Goal: Transaction & Acquisition: Obtain resource

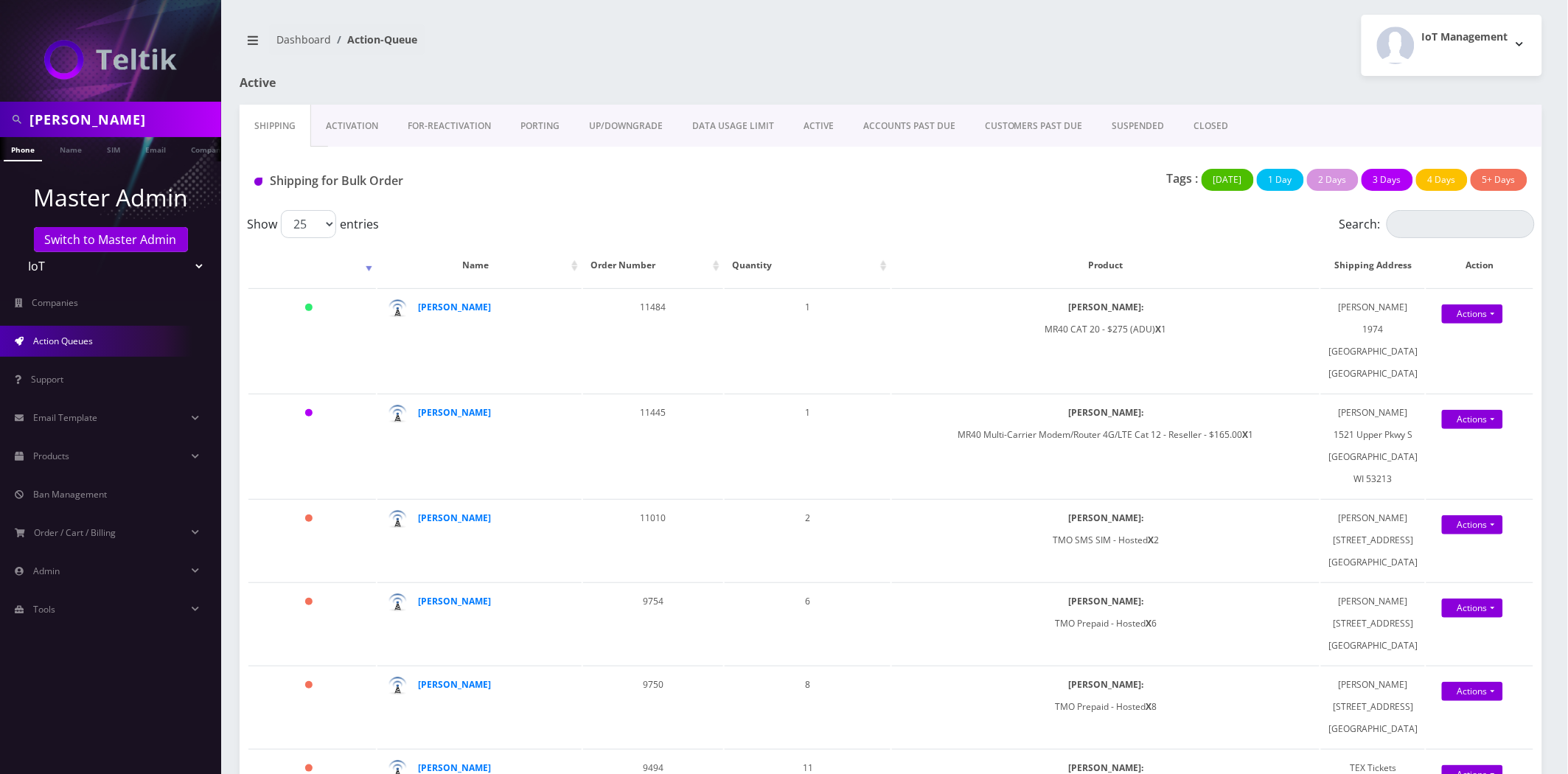
click at [62, 121] on input "tony" at bounding box center [123, 119] width 188 height 28
type input "atrigos"
click at [188, 149] on link "Company" at bounding box center [208, 150] width 49 height 25
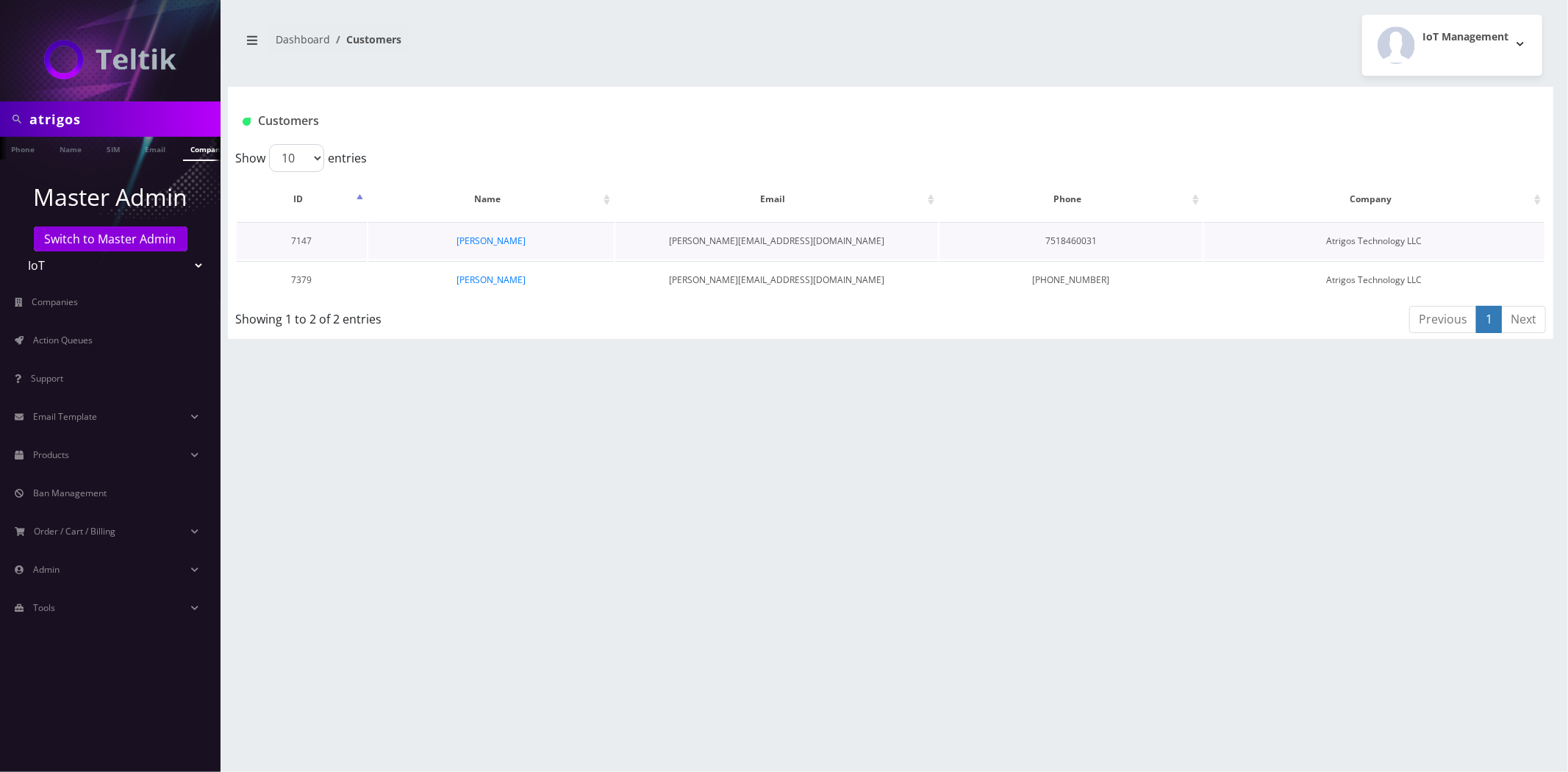
scroll to position [0, 8]
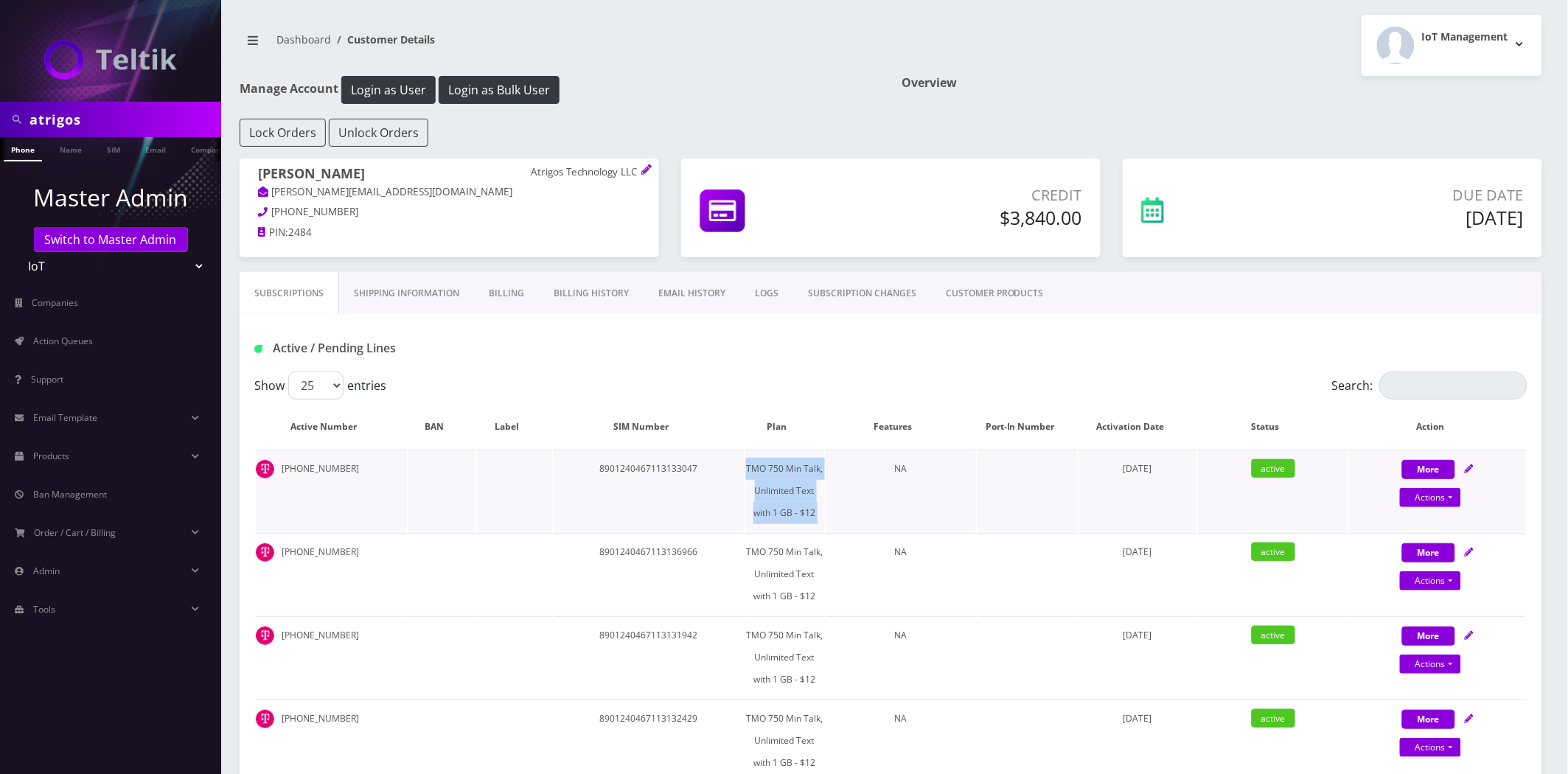
drag, startPoint x: 833, startPoint y: 519, endPoint x: 734, endPoint y: 476, distance: 107.9
click at [734, 476] on tr "659-292-7835 8901240467113133047 TMO 750 Min Talk, Unlimited Text with 1 GB - $…" at bounding box center [890, 490] width 1270 height 81
click at [112, 116] on input "atrigos" at bounding box center [123, 119] width 188 height 28
drag, startPoint x: 112, startPoint y: 116, endPoint x: 111, endPoint y: 135, distance: 19.0
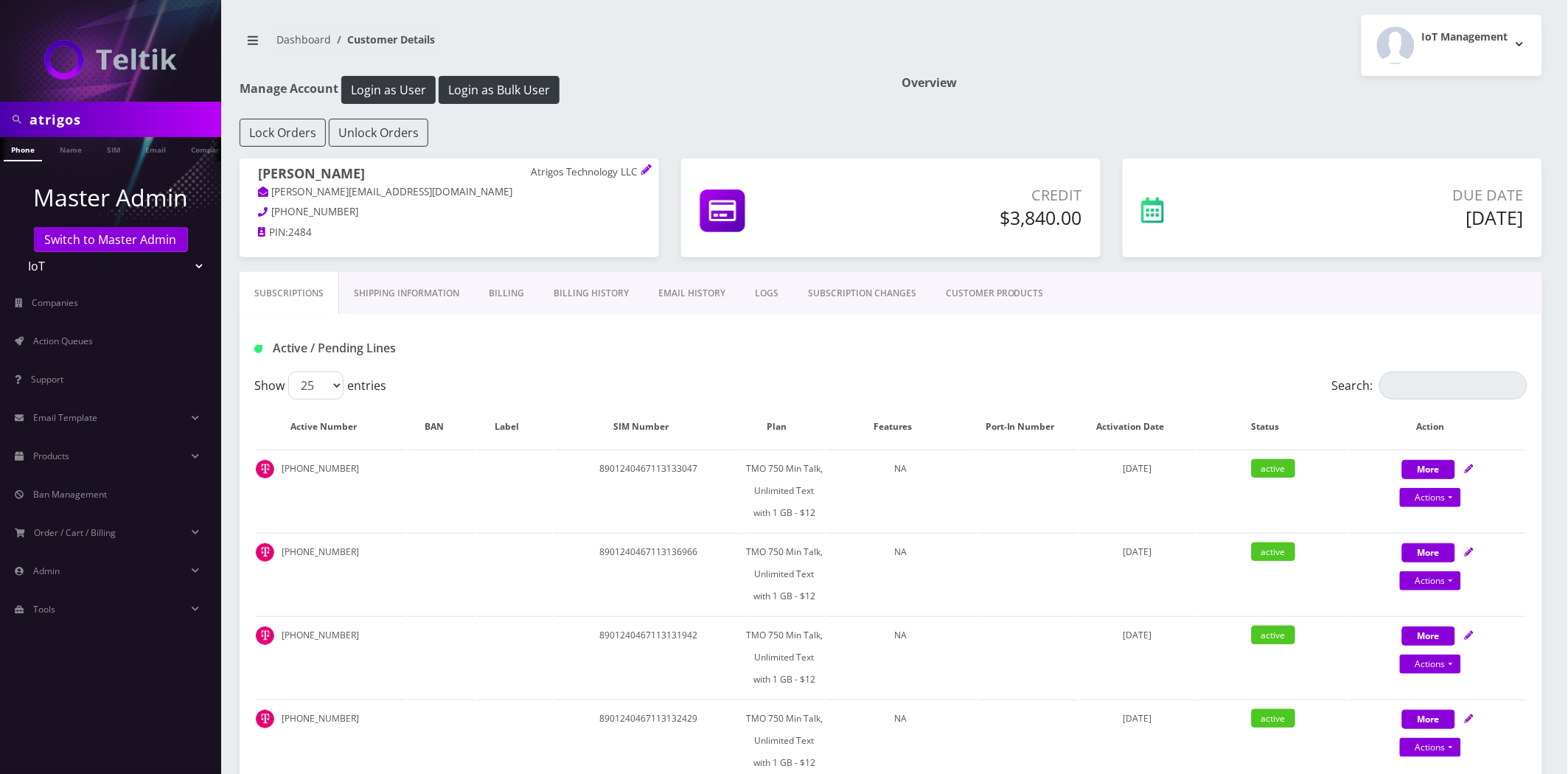
click at [111, 116] on input "atrigos" at bounding box center [123, 119] width 188 height 28
paste input "[TECHNICAL_ID]"
type input "[TECHNICAL_ID]"
click at [109, 149] on link "SIM" at bounding box center [114, 150] width 28 height 25
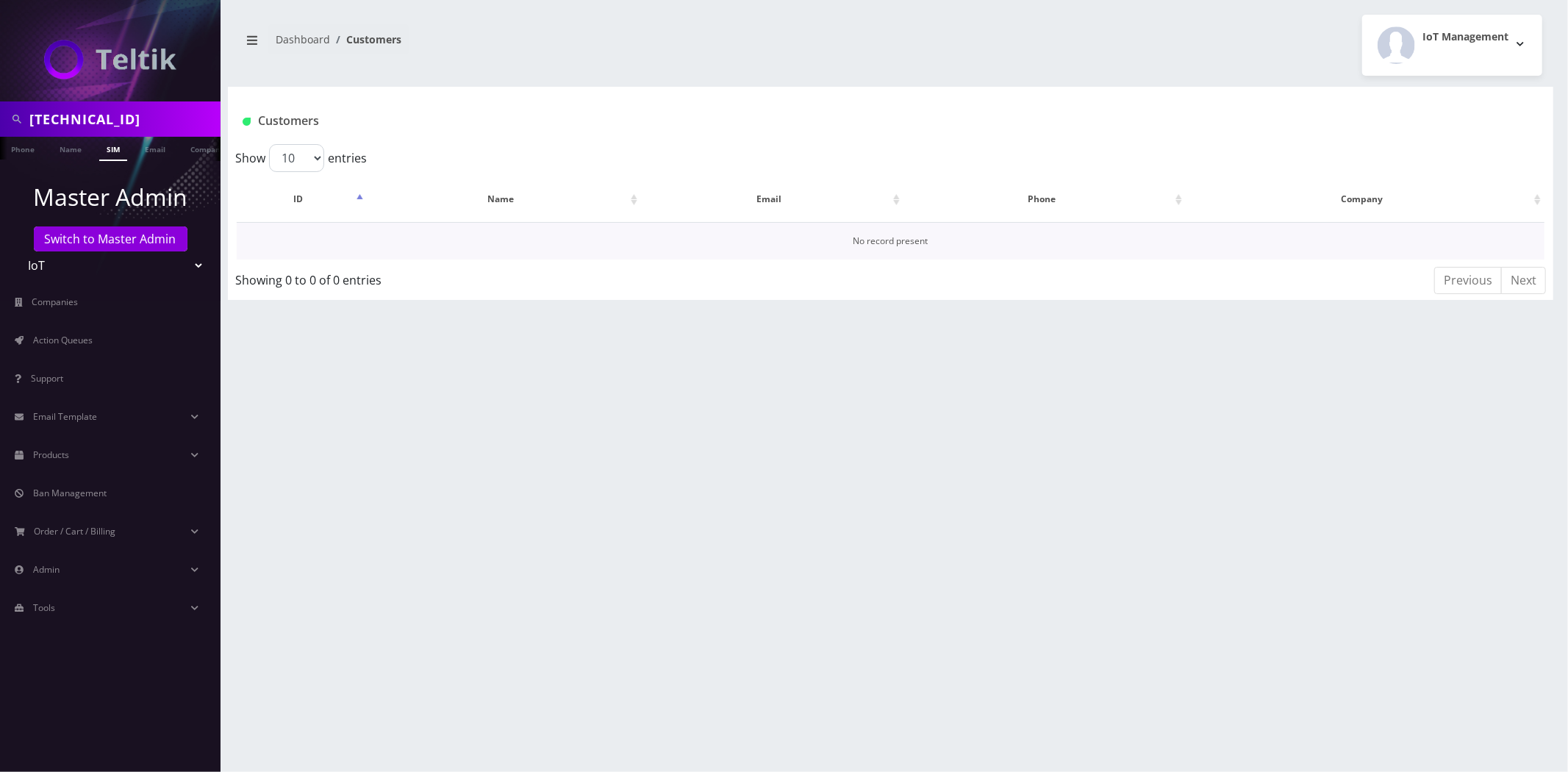
scroll to position [0, 8]
click at [89, 241] on link "Switch to Master Admin" at bounding box center [110, 239] width 154 height 25
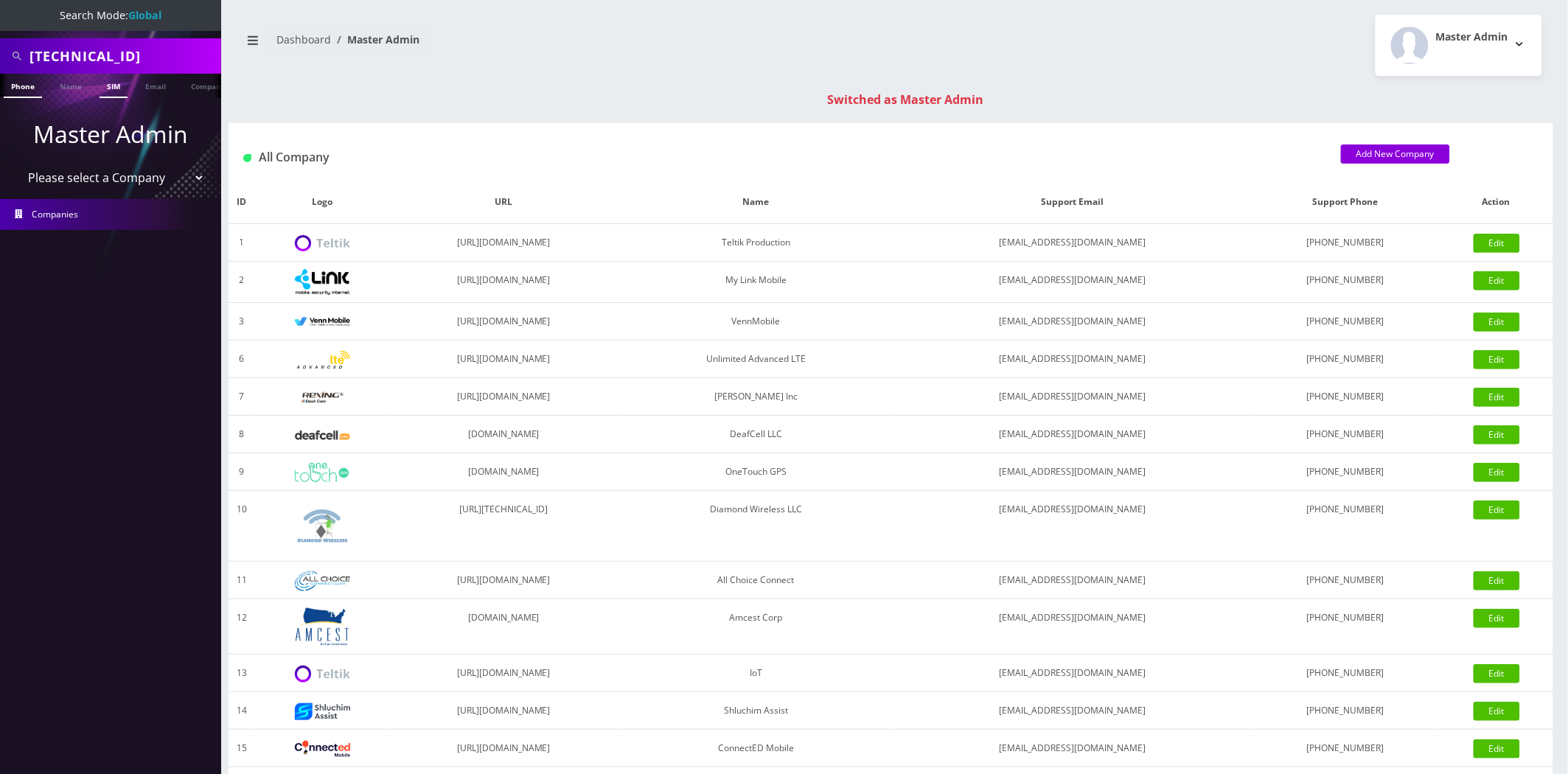
click at [107, 82] on link "SIM" at bounding box center [114, 86] width 28 height 25
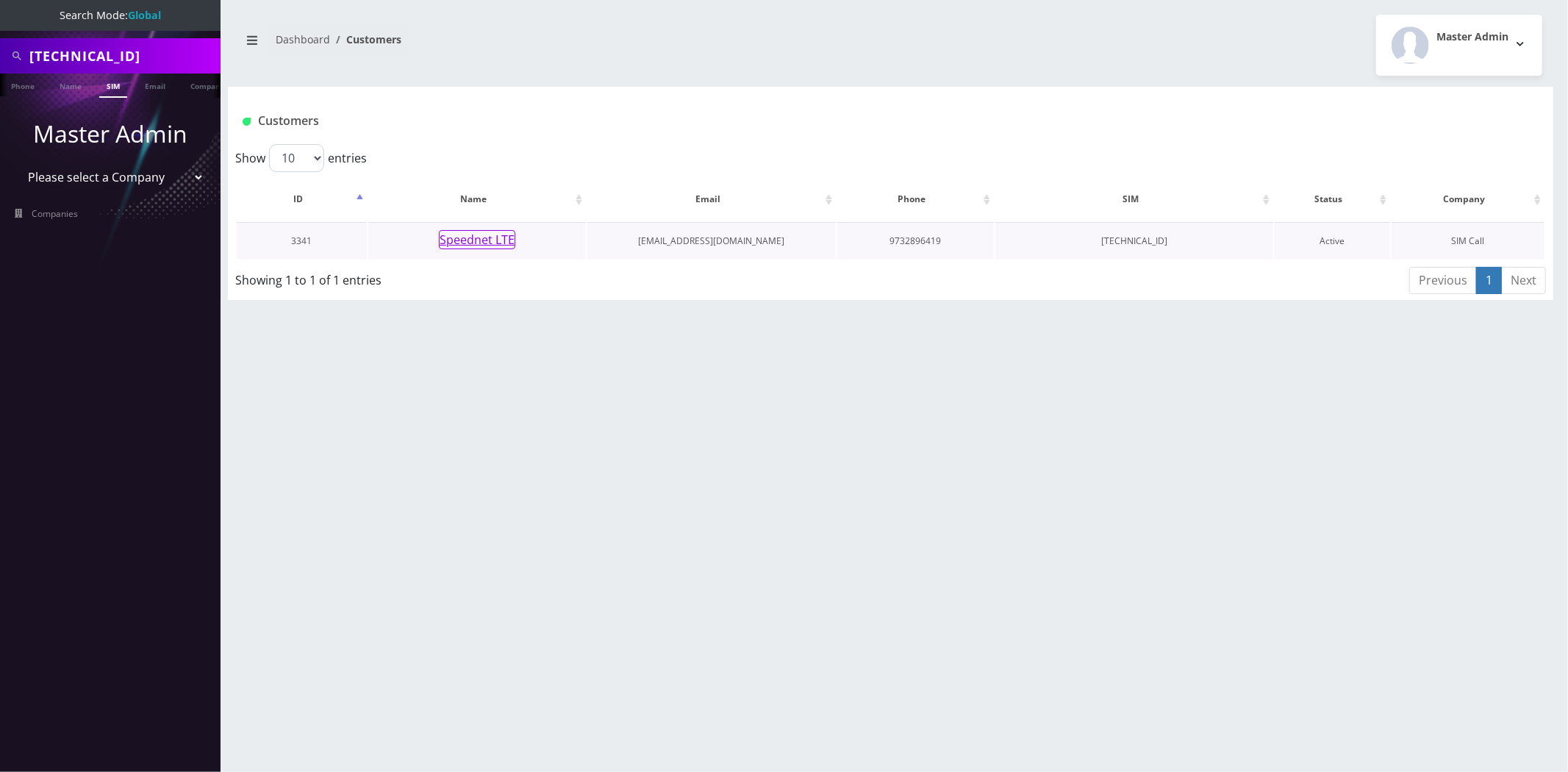
click at [482, 242] on button "Speednet LTE" at bounding box center [476, 240] width 76 height 19
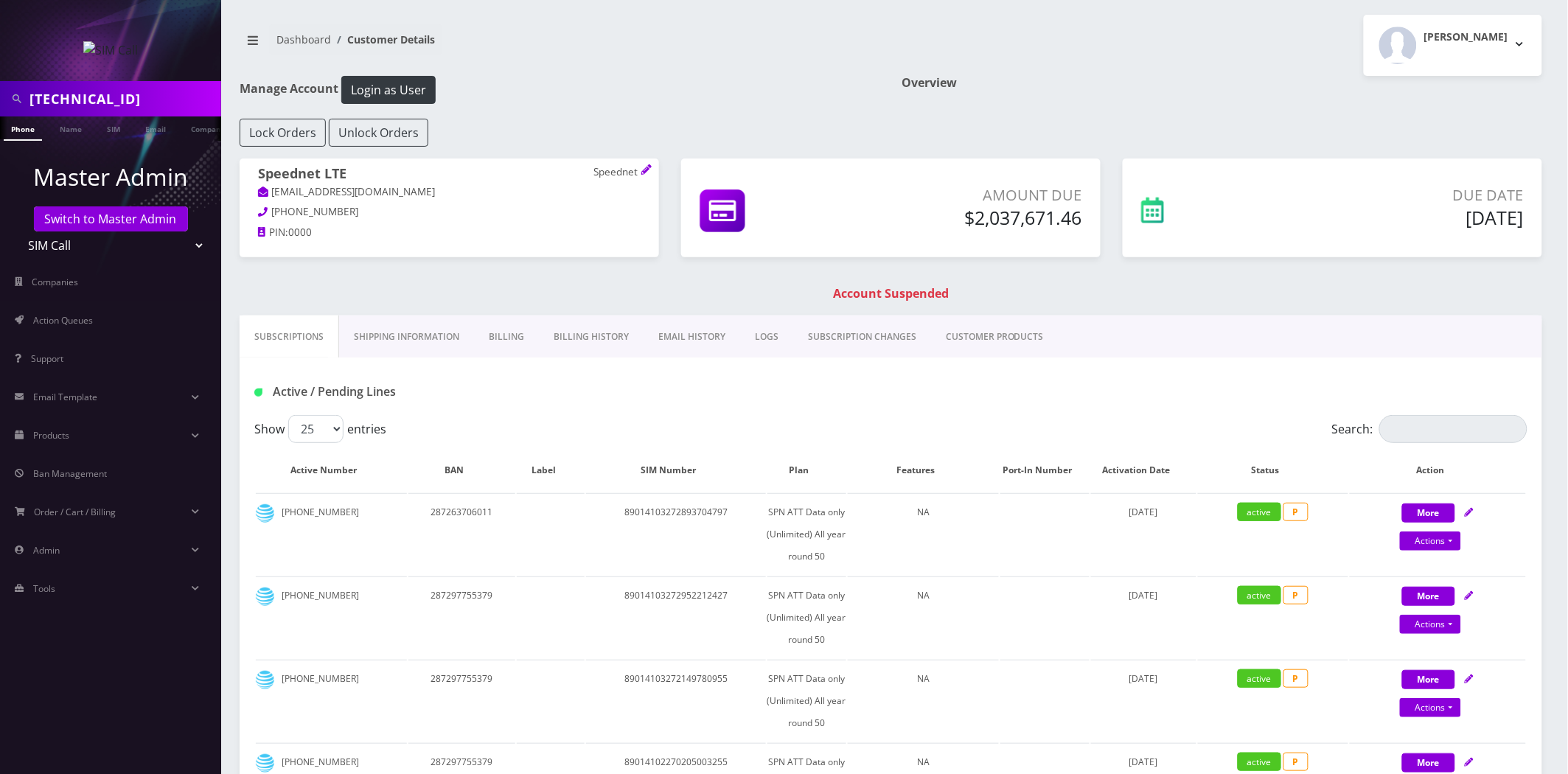
click at [590, 338] on link "Billing History" at bounding box center [591, 336] width 105 height 43
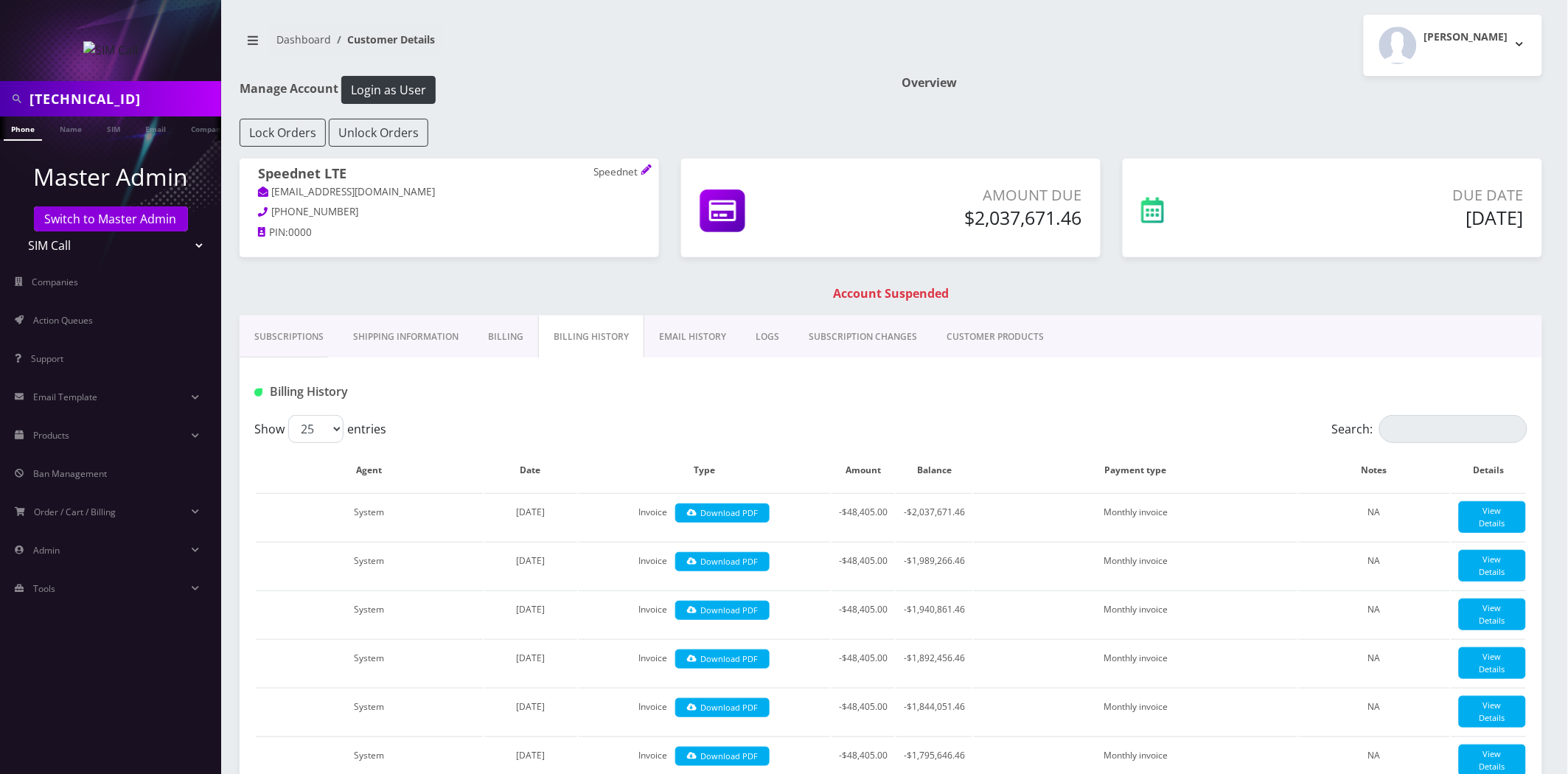
click at [286, 321] on link "Subscriptions" at bounding box center [289, 336] width 98 height 43
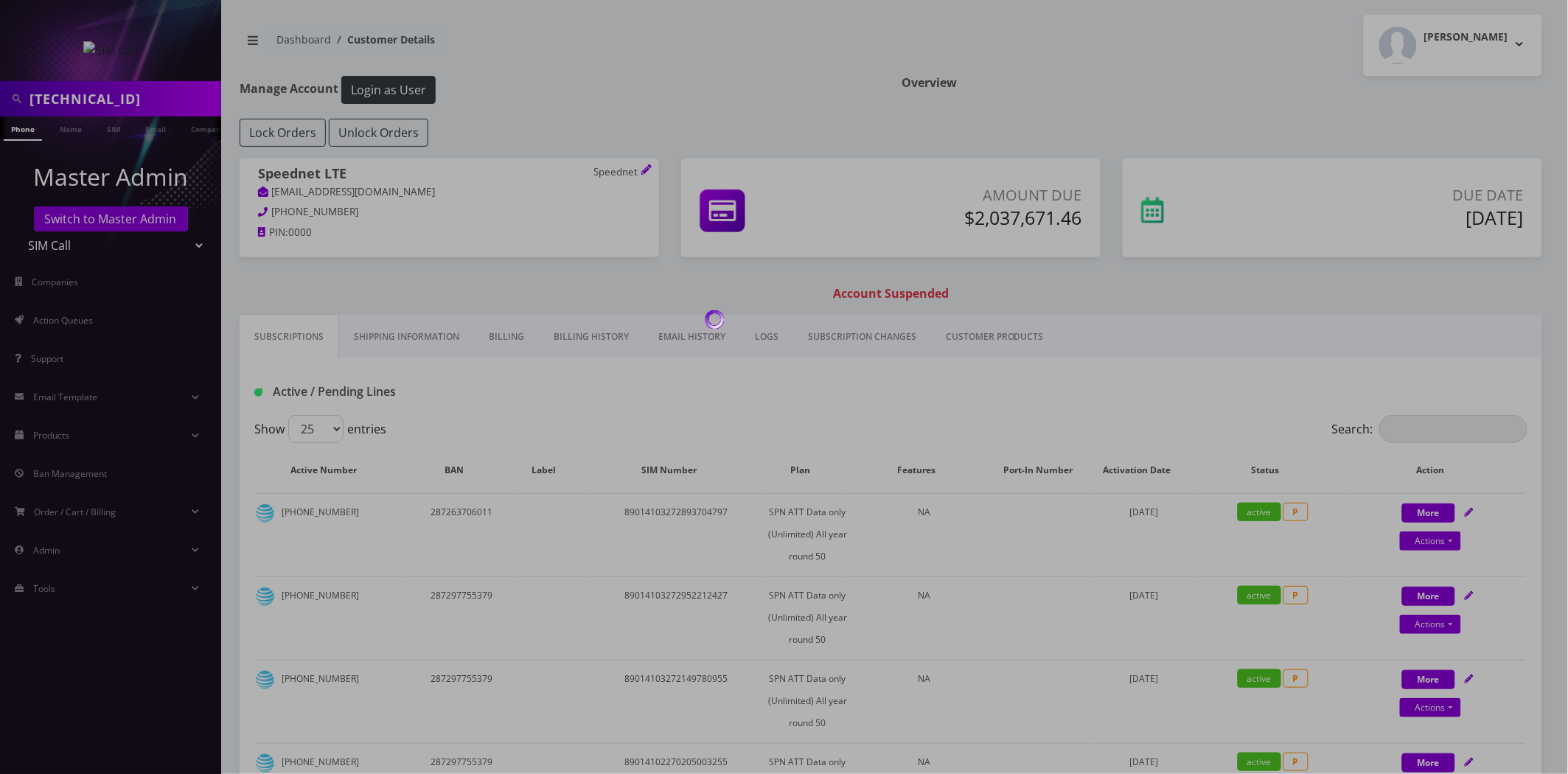
click at [301, 343] on link "Subscriptions" at bounding box center [289, 336] width 99 height 43
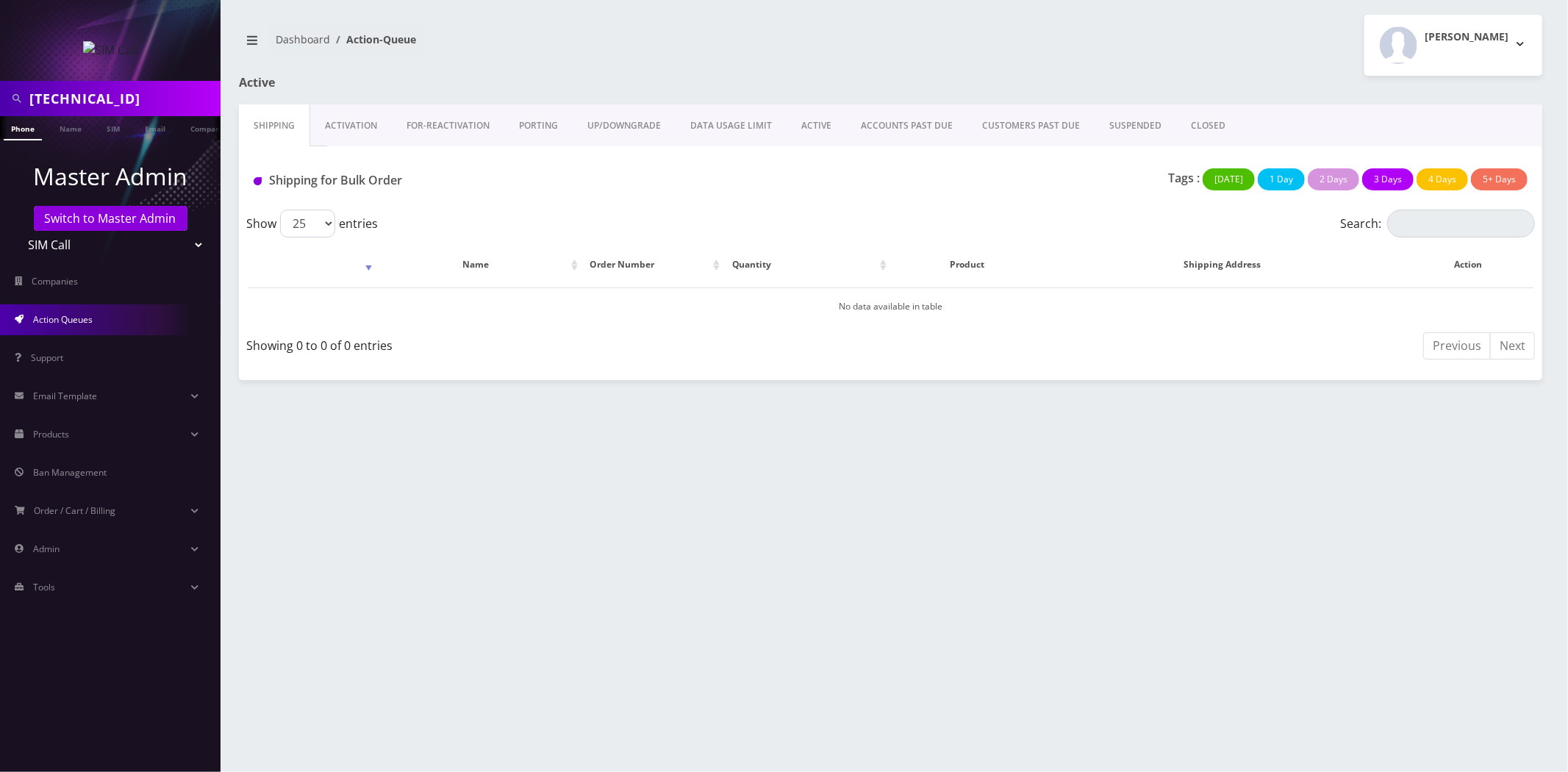
click at [119, 101] on input "[TECHNICAL_ID]" at bounding box center [123, 99] width 188 height 28
click at [118, 101] on input "[TECHNICAL_ID]" at bounding box center [123, 99] width 188 height 28
click at [123, 218] on link "Switch to Master Admin" at bounding box center [110, 218] width 154 height 25
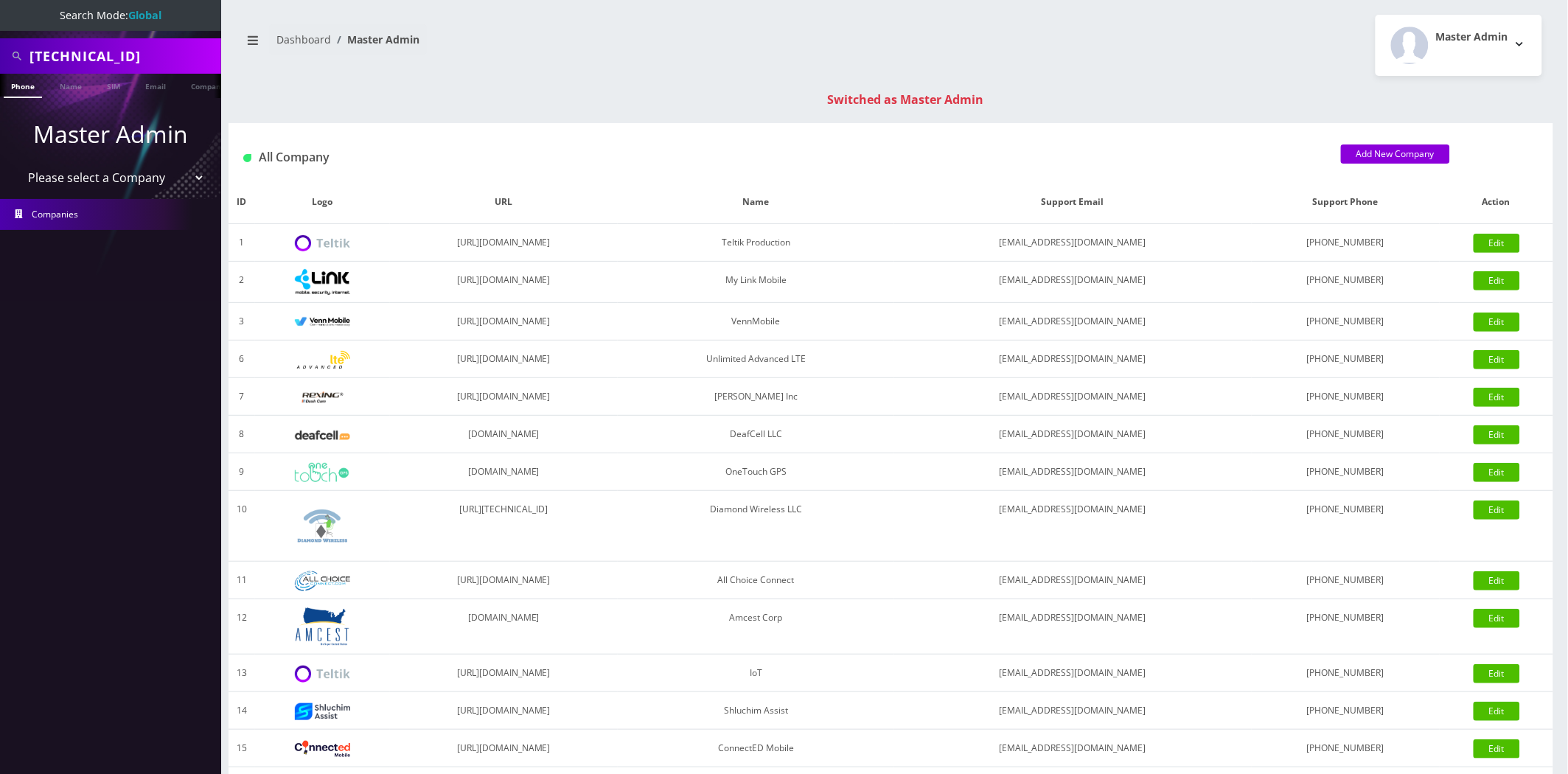
click at [118, 64] on input "[TECHNICAL_ID]" at bounding box center [123, 56] width 188 height 28
type input "[EMAIL_ADDRESS][DOMAIN_NAME]"
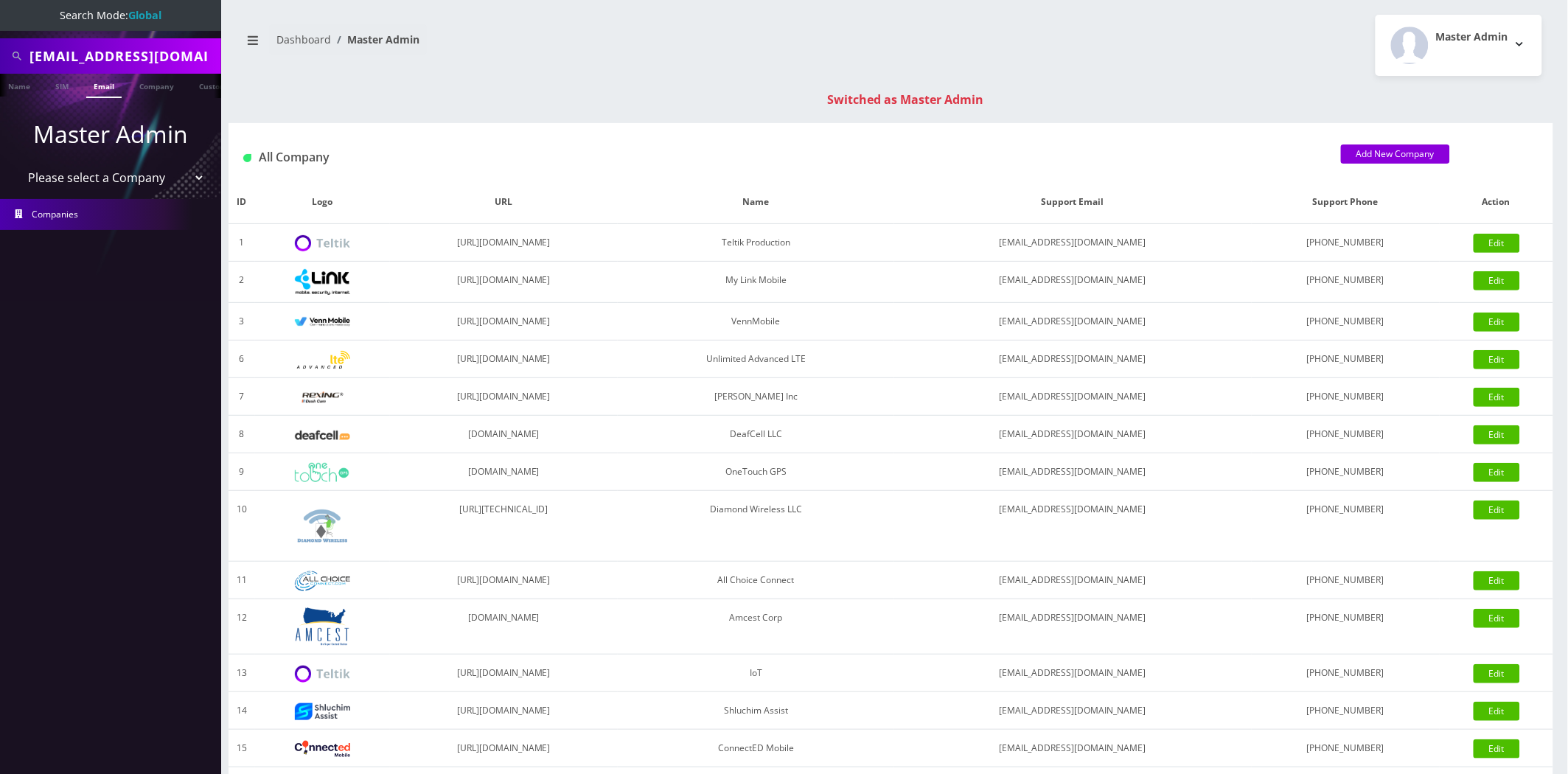
click at [86, 89] on link "Email" at bounding box center [103, 86] width 35 height 25
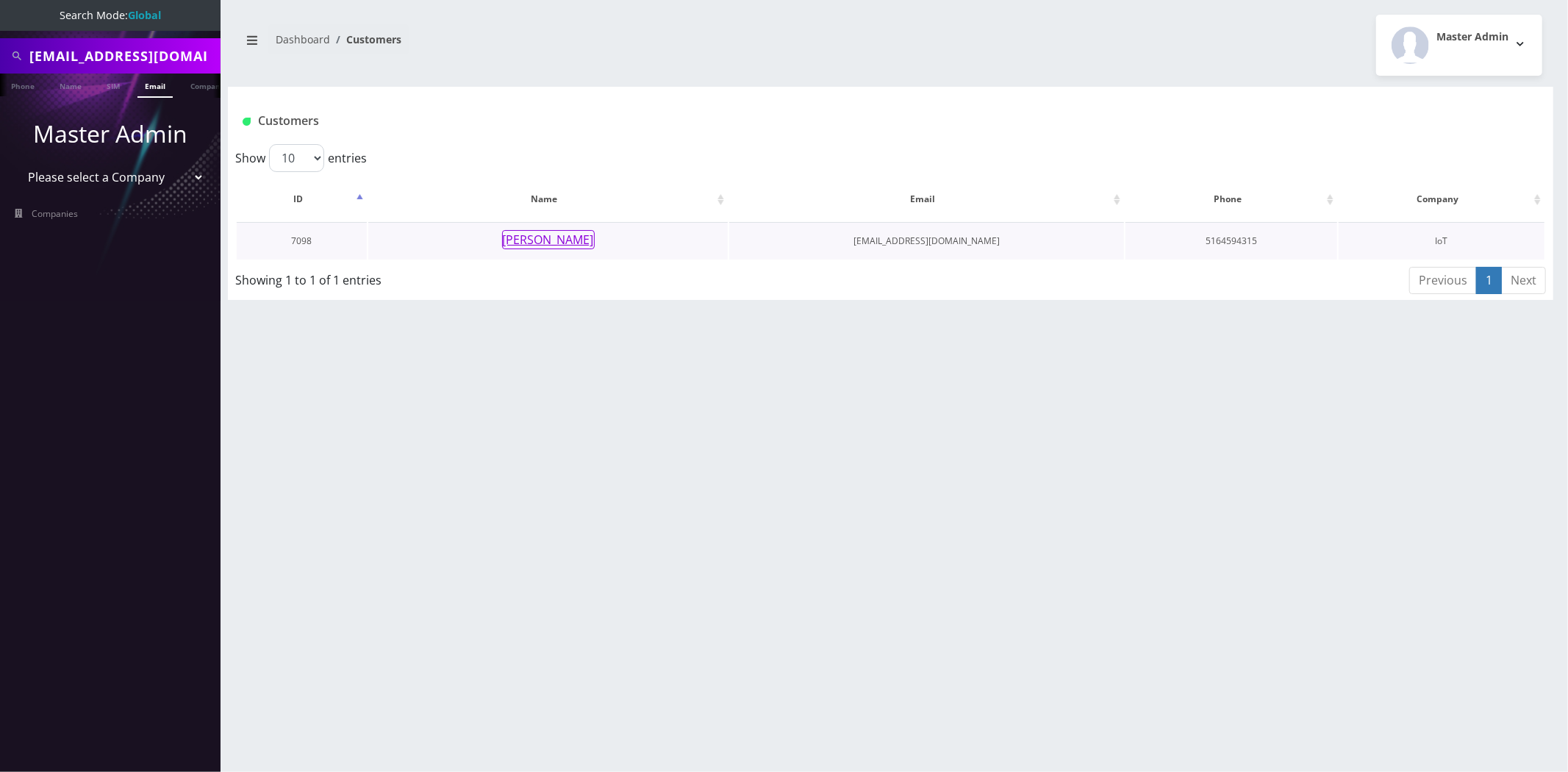
click at [581, 247] on button "[PERSON_NAME]" at bounding box center [548, 240] width 92 height 19
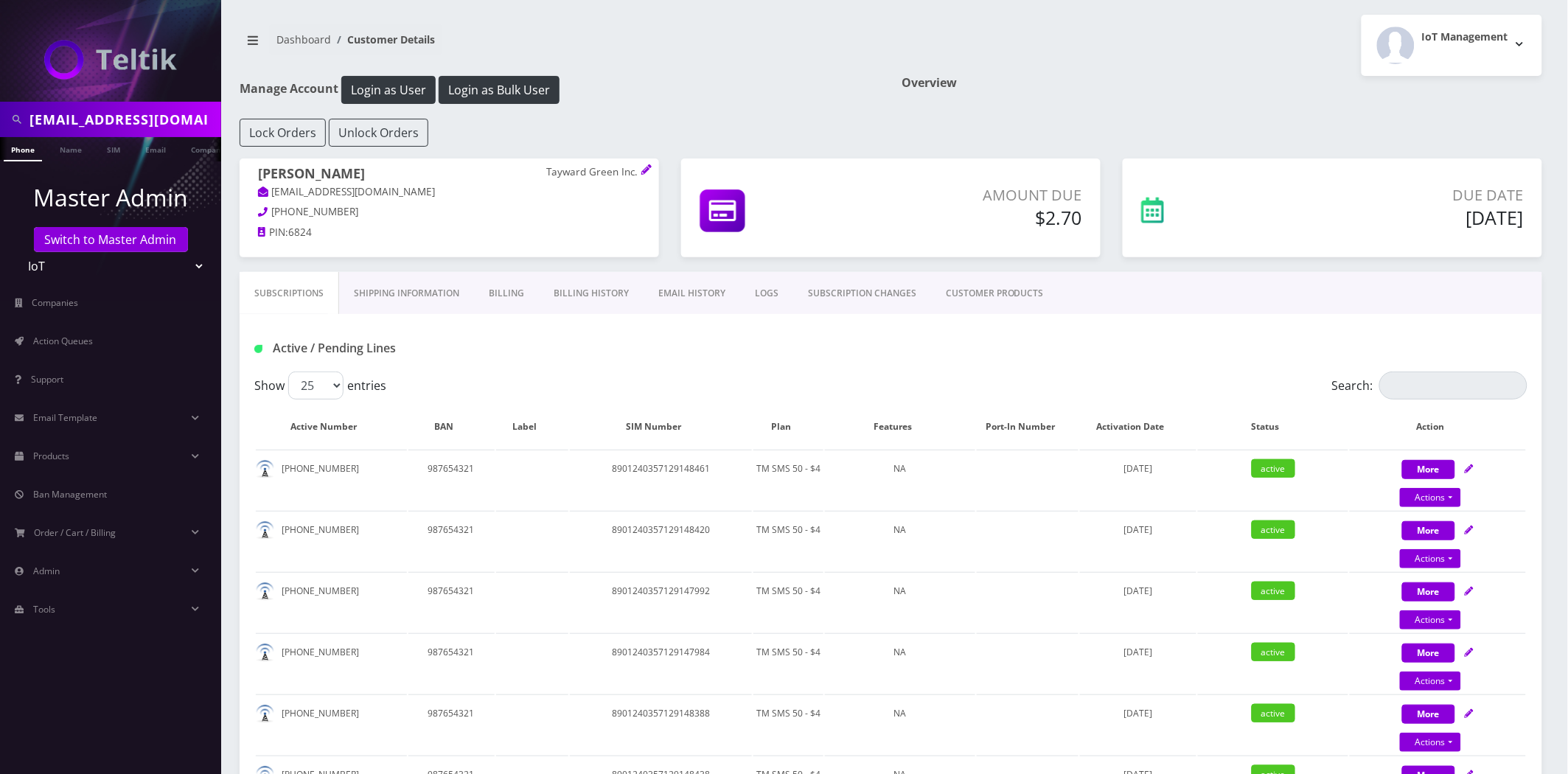
drag, startPoint x: 577, startPoint y: 263, endPoint x: 583, endPoint y: 289, distance: 26.7
click at [576, 266] on div "[PERSON_NAME] Tayward Green Inc. [EMAIL_ADDRESS][DOMAIN_NAME] [PHONE_NUMBER] PI…" at bounding box center [449, 216] width 442 height 114
click at [583, 290] on link "Billing History" at bounding box center [591, 293] width 105 height 43
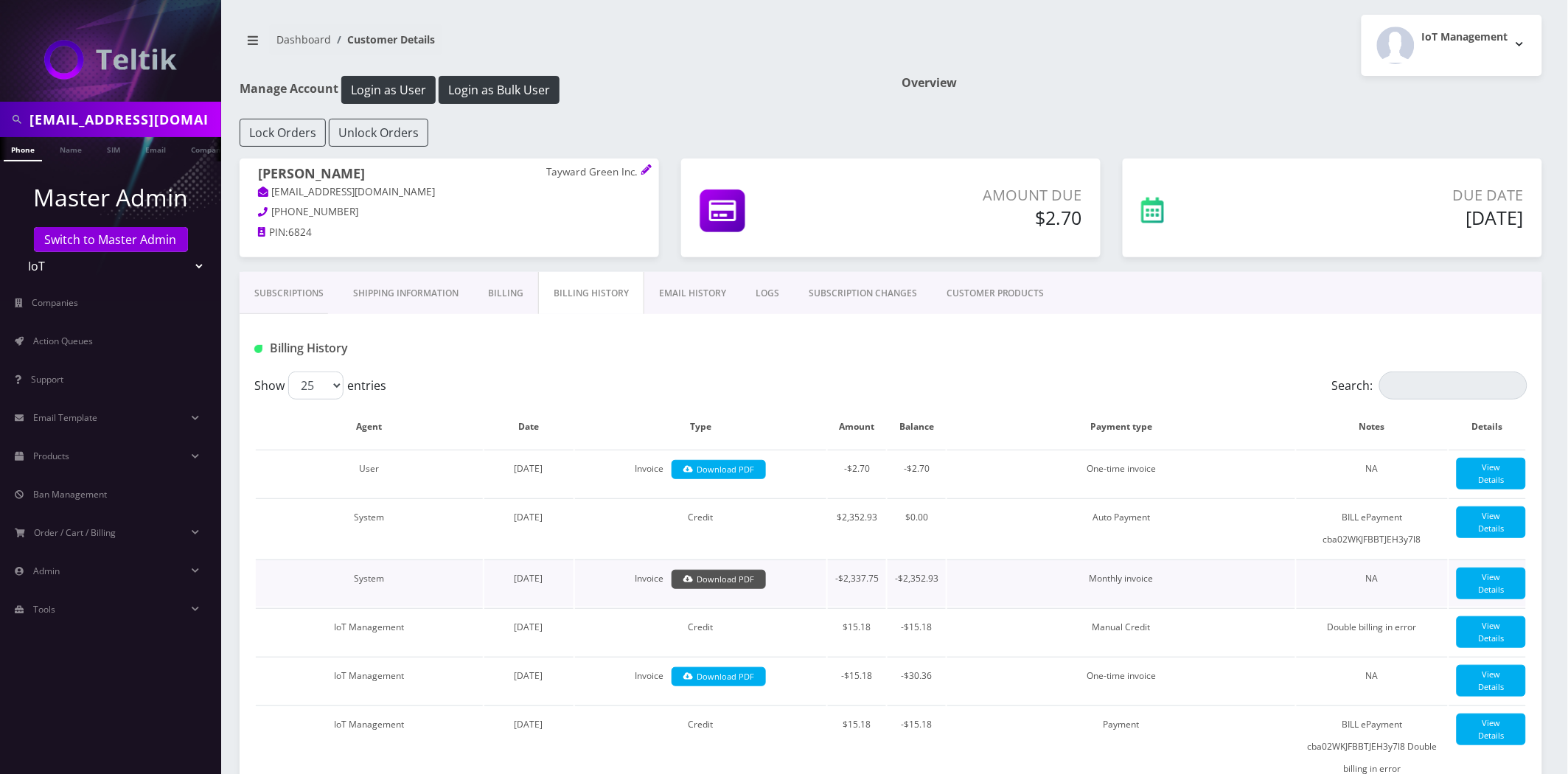
click at [732, 575] on link "Download PDF" at bounding box center [719, 579] width 96 height 20
